Goal: Navigation & Orientation: Find specific page/section

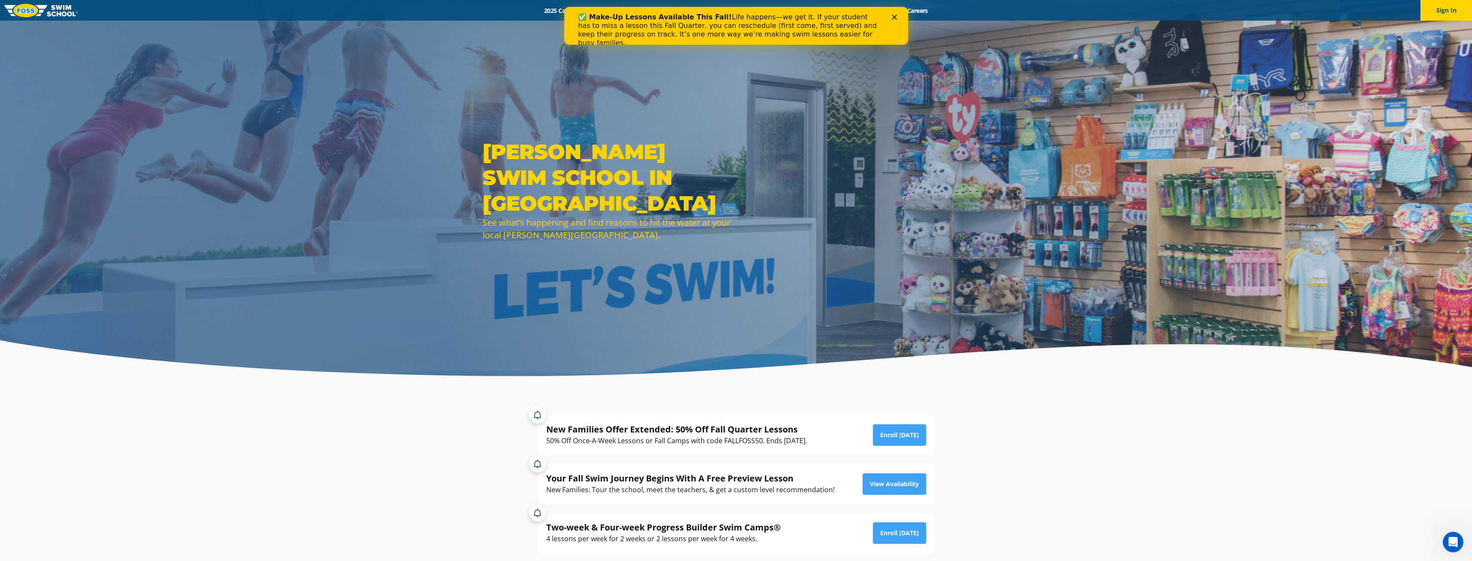
click at [896, 18] on icon "Close" at bounding box center [893, 17] width 5 height 5
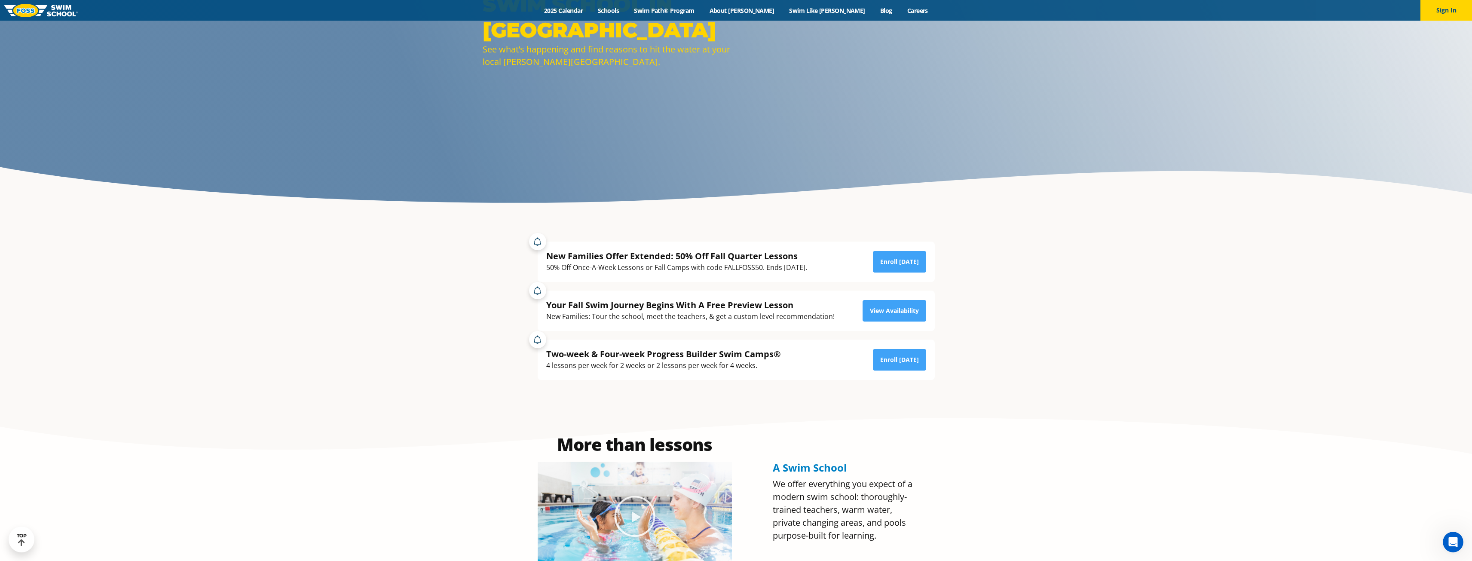
scroll to position [172, 0]
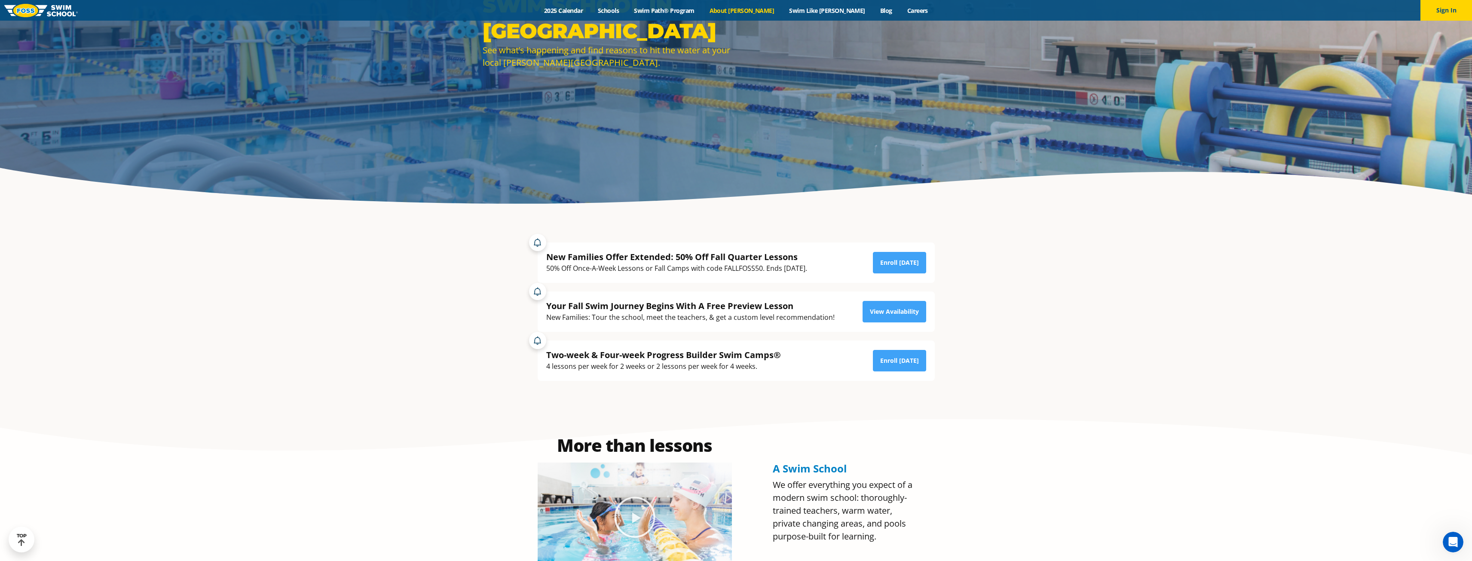
click at [753, 10] on link "About [PERSON_NAME]" at bounding box center [742, 10] width 80 height 8
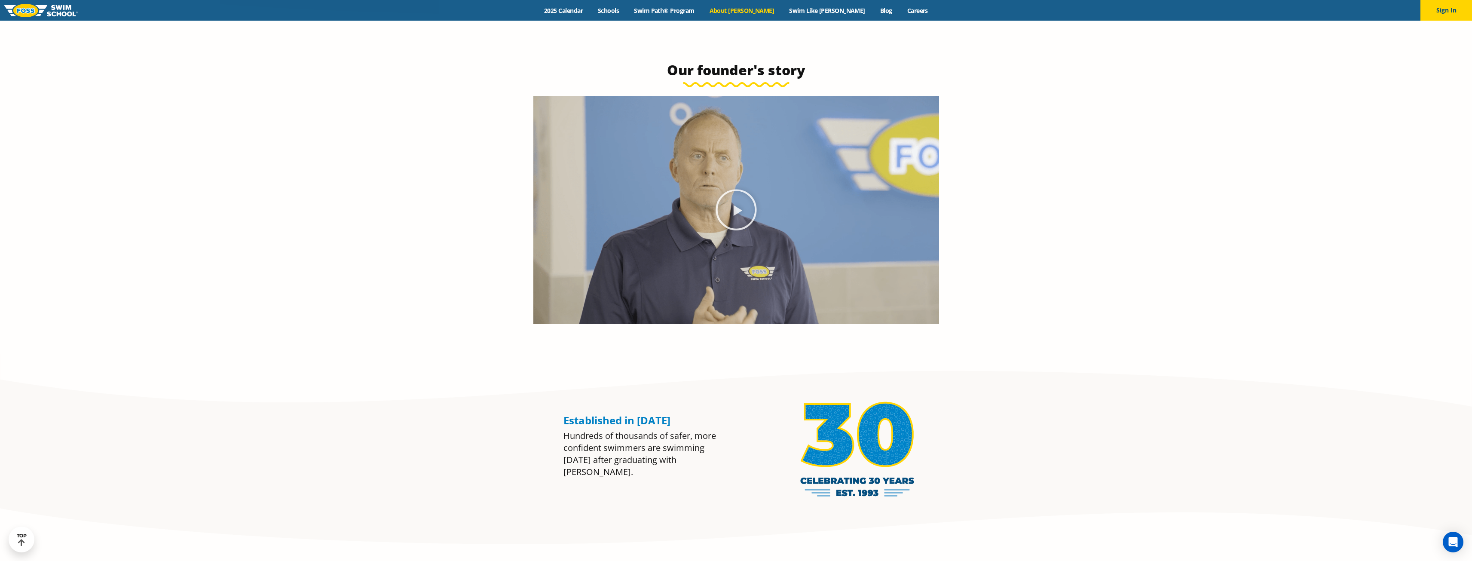
scroll to position [558, 0]
click at [627, 7] on link "Schools" at bounding box center [609, 10] width 36 height 8
